Goal: Task Accomplishment & Management: Use online tool/utility

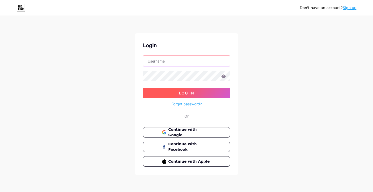
type input "[EMAIL_ADDRESS][DOMAIN_NAME]"
click at [164, 94] on button "Log In" at bounding box center [186, 93] width 87 height 10
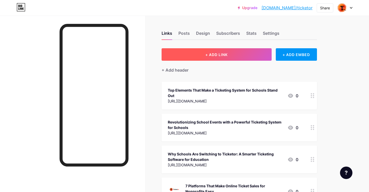
click at [203, 56] on button "+ ADD LINK" at bounding box center [217, 54] width 110 height 12
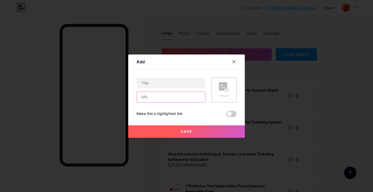
click at [147, 97] on input "text" at bounding box center [171, 97] width 68 height 10
paste input "[URL][DOMAIN_NAME]"
type input "[URL][DOMAIN_NAME]"
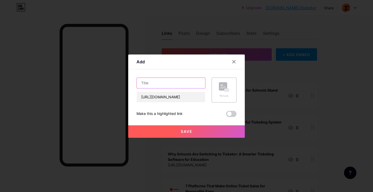
click at [146, 83] on input "text" at bounding box center [171, 83] width 68 height 10
paste input "The Future of Entertainment: How Movie Theater Ticketing Software Transforms th…"
type input "The Future of Entertainment: How Movie Theater Ticketing Software Transforms th…"
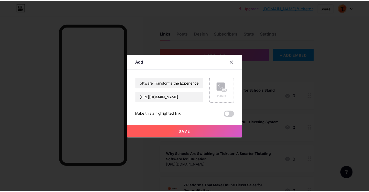
scroll to position [0, 0]
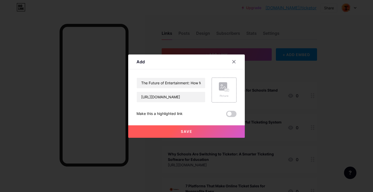
click at [169, 136] on button "Save" at bounding box center [186, 131] width 117 height 12
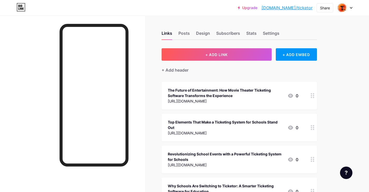
click at [292, 9] on link "[DOMAIN_NAME]/ticketor" at bounding box center [287, 8] width 51 height 6
click at [305, 8] on link "[DOMAIN_NAME]/ticketor" at bounding box center [287, 8] width 51 height 6
